Goal: Task Accomplishment & Management: Manage account settings

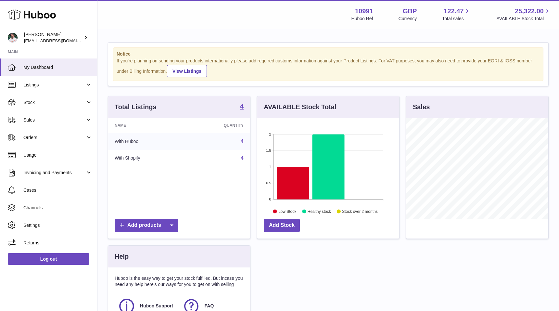
scroll to position [101, 142]
click at [62, 118] on span "Sales" at bounding box center [54, 120] width 62 height 6
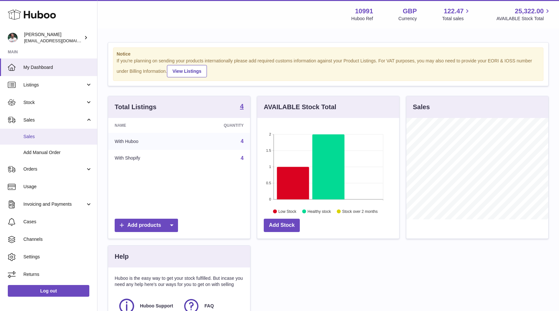
click at [60, 130] on link "Sales" at bounding box center [48, 137] width 97 height 16
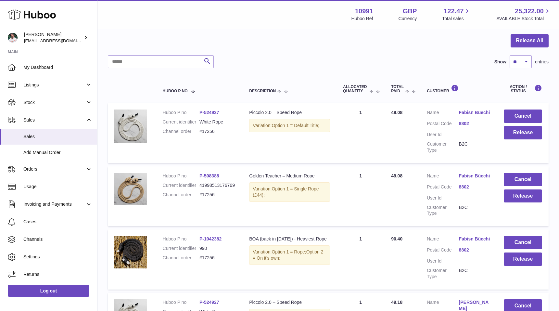
scroll to position [82, 0]
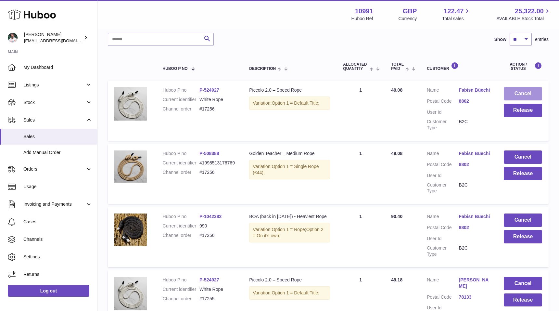
click at [522, 93] on button "Cancel" at bounding box center [522, 93] width 38 height 13
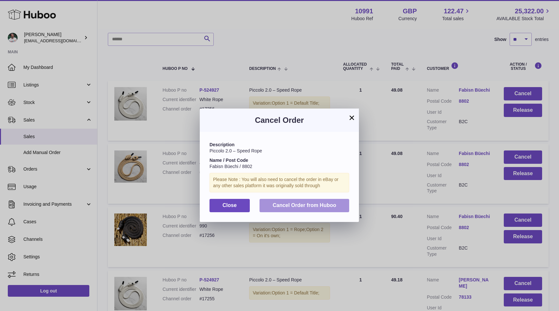
click at [328, 206] on span "Cancel Order from Huboo" at bounding box center [304, 205] width 64 height 6
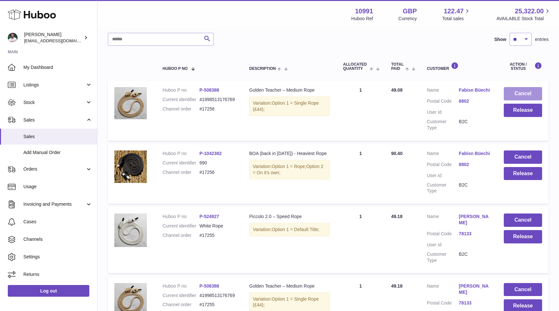
click at [521, 91] on button "Cancel" at bounding box center [522, 93] width 38 height 13
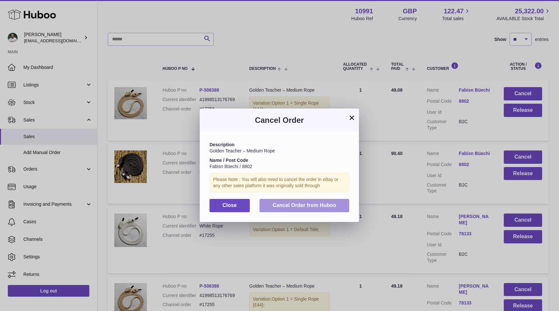
click at [312, 206] on span "Cancel Order from Huboo" at bounding box center [304, 205] width 64 height 6
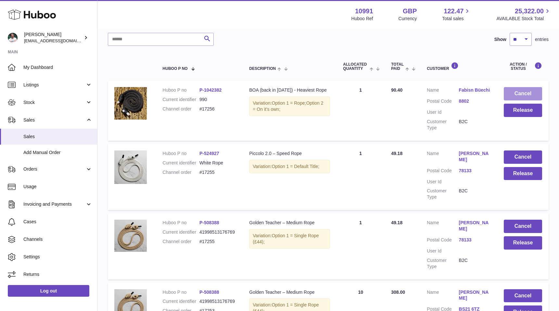
click at [524, 93] on button "Cancel" at bounding box center [522, 93] width 38 height 13
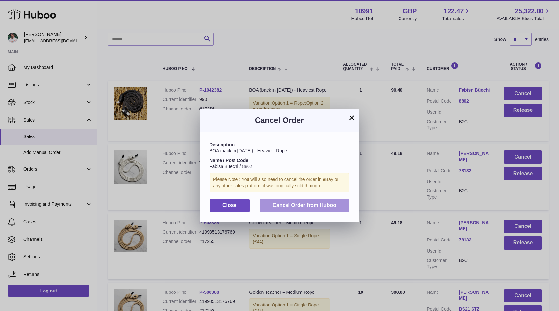
click at [322, 207] on span "Cancel Order from Huboo" at bounding box center [304, 205] width 64 height 6
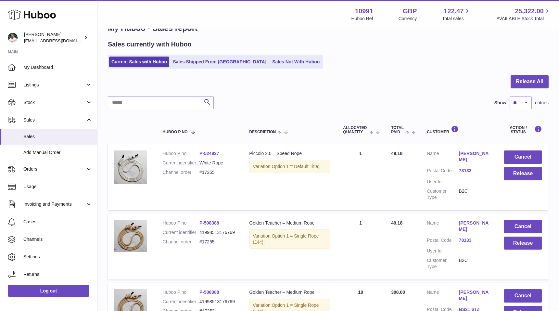
scroll to position [10, 0]
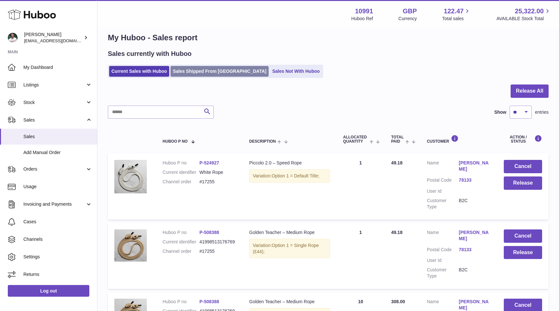
click at [204, 68] on link "Sales Shipped From Huboo" at bounding box center [219, 71] width 98 height 11
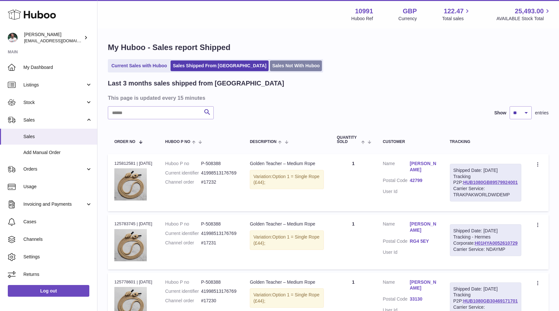
click at [270, 67] on link "Sales Not With Huboo" at bounding box center [296, 65] width 52 height 11
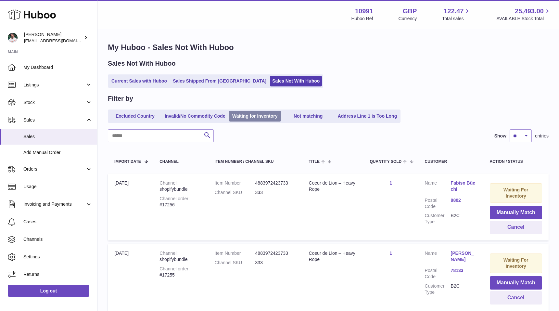
click at [253, 114] on link "Waiting for Inventory" at bounding box center [255, 116] width 52 height 11
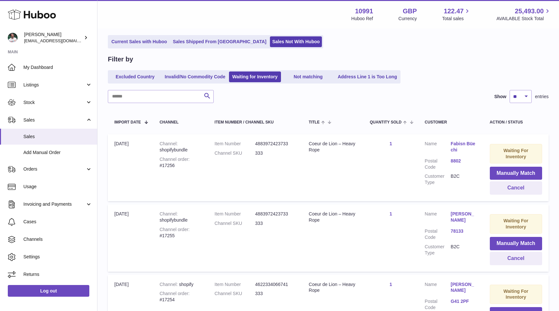
scroll to position [52, 0]
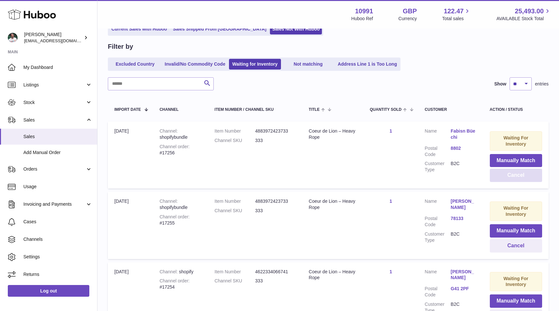
click at [514, 175] on button "Cancel" at bounding box center [515, 174] width 52 height 13
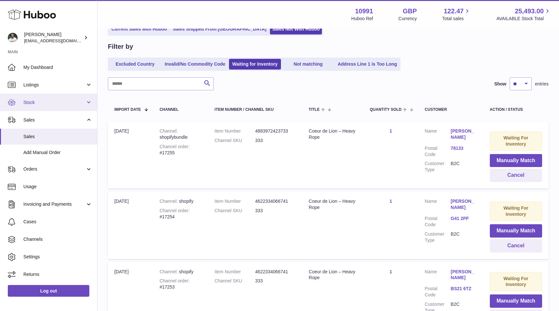
click at [49, 101] on span "Stock" at bounding box center [54, 102] width 62 height 6
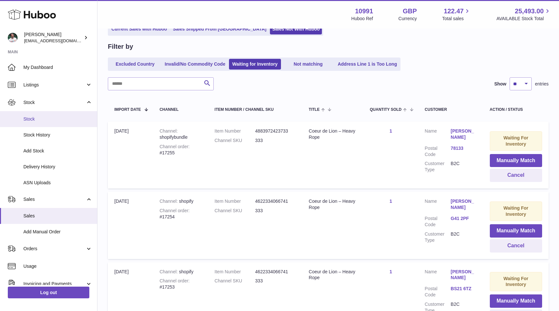
click at [48, 117] on span "Stock" at bounding box center [57, 119] width 69 height 6
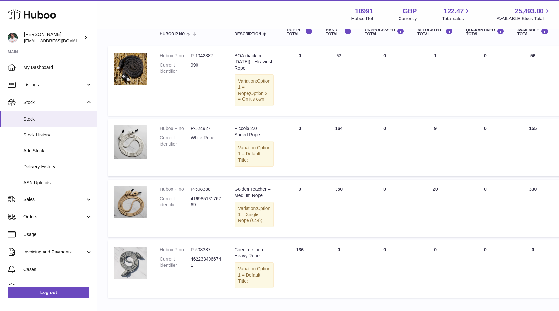
scroll to position [77, 0]
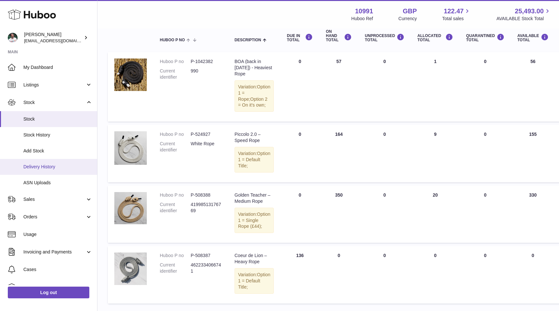
click at [40, 166] on span "Delivery History" at bounding box center [57, 167] width 69 height 6
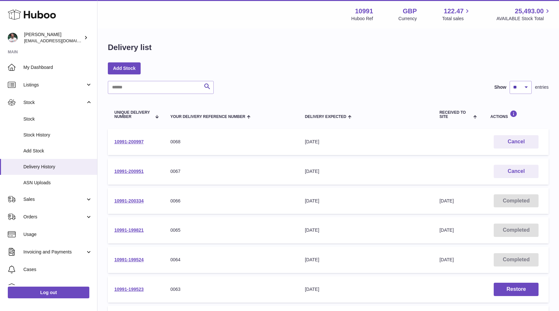
scroll to position [11, 0]
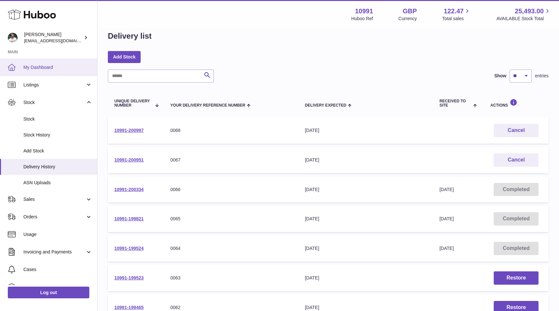
click at [28, 68] on span "My Dashboard" at bounding box center [57, 67] width 69 height 6
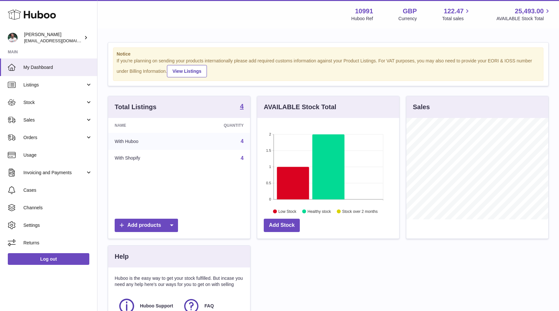
scroll to position [101, 142]
